Goal: Information Seeking & Learning: Learn about a topic

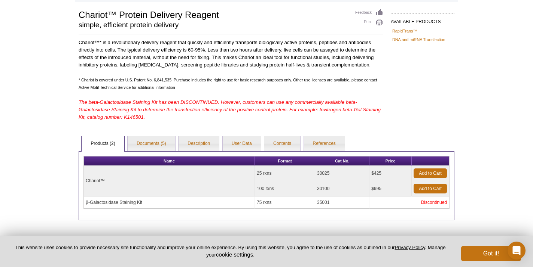
scroll to position [50, 0]
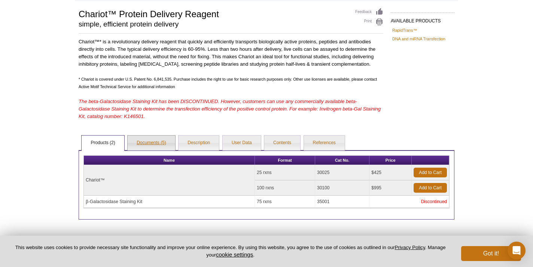
click at [150, 143] on link "Documents (5)" at bounding box center [151, 143] width 47 height 15
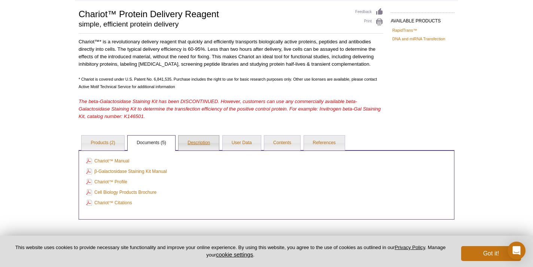
click at [195, 145] on link "Description" at bounding box center [198, 143] width 40 height 15
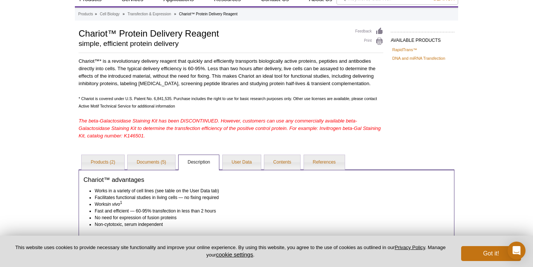
scroll to position [31, 0]
click at [233, 160] on link "User Data" at bounding box center [242, 162] width 38 height 15
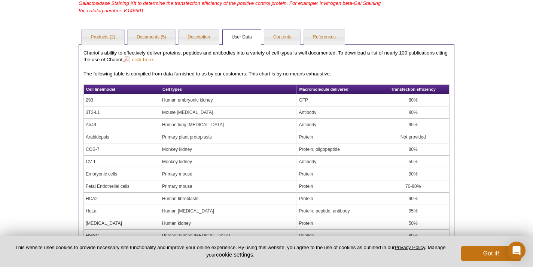
scroll to position [154, 0]
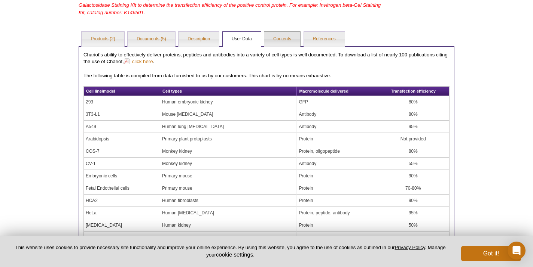
click at [274, 42] on link "Contents" at bounding box center [282, 39] width 36 height 15
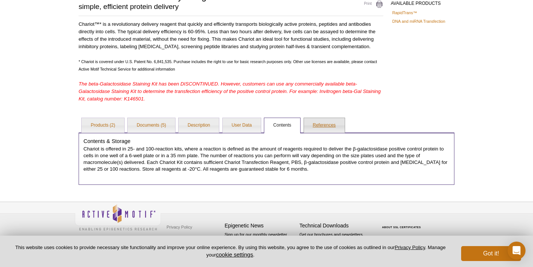
click at [332, 123] on link "References" at bounding box center [324, 125] width 41 height 15
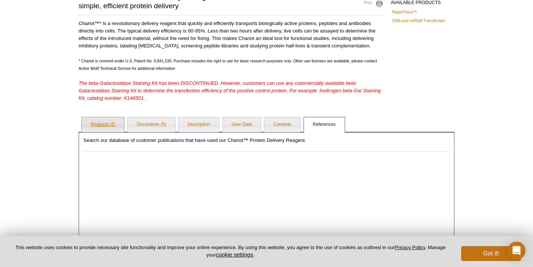
click at [103, 124] on link "Products (2)" at bounding box center [103, 124] width 42 height 15
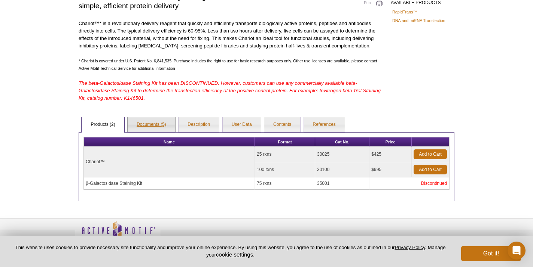
click at [152, 125] on link "Documents (5)" at bounding box center [151, 124] width 47 height 15
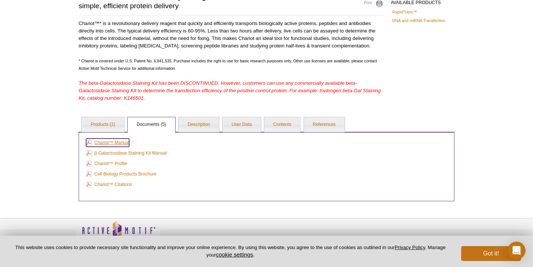
click at [118, 144] on link "Chariot™ Manual" at bounding box center [107, 143] width 43 height 8
click at [105, 164] on link "Chariot™ Profile" at bounding box center [106, 164] width 41 height 8
click at [112, 174] on link "Cell Biology Products Brochure" at bounding box center [121, 174] width 70 height 8
click at [200, 124] on link "Description" at bounding box center [198, 124] width 40 height 15
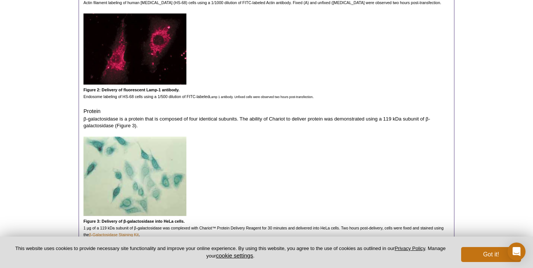
scroll to position [72, 0]
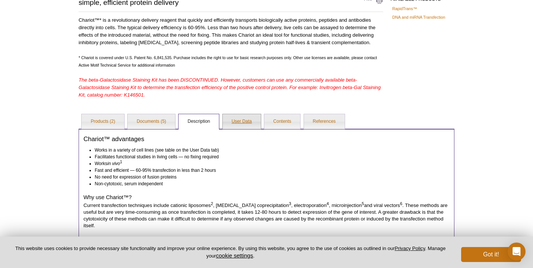
click at [243, 121] on link "User Data" at bounding box center [242, 121] width 38 height 15
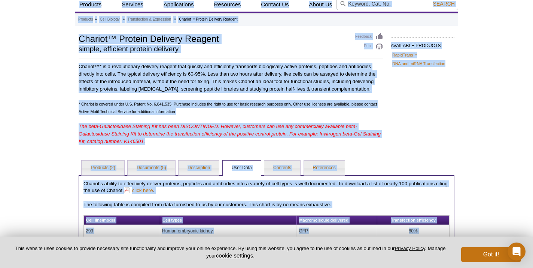
scroll to position [0, 0]
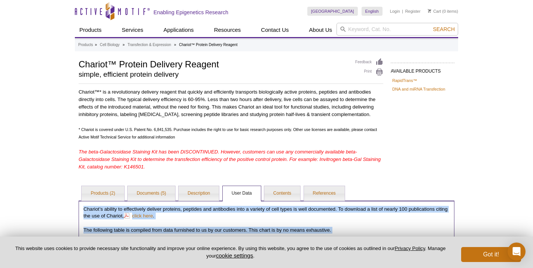
drag, startPoint x: 379, startPoint y: 178, endPoint x: 72, endPoint y: 209, distance: 308.5
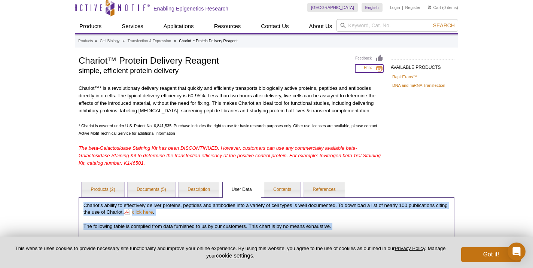
click at [378, 69] on link "Print" at bounding box center [369, 68] width 28 height 8
